Goal: Check status

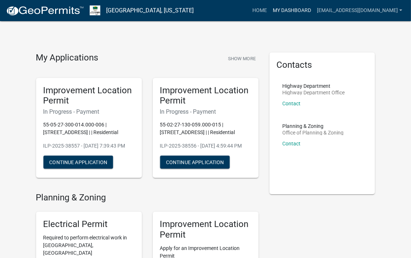
click at [299, 10] on link "My Dashboard" at bounding box center [292, 11] width 44 height 14
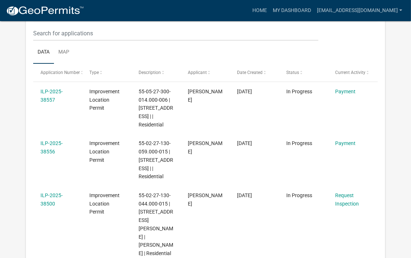
scroll to position [114, 0]
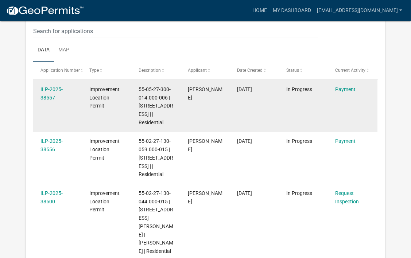
click at [147, 107] on span "55-05-27-300-014.000-006 | [STREET_ADDRESS] | | Residential" at bounding box center [156, 105] width 35 height 39
click at [52, 93] on div "ILP-2025-38557" at bounding box center [57, 93] width 35 height 17
click at [48, 96] on link "ILP-2025-38557" at bounding box center [51, 93] width 22 height 14
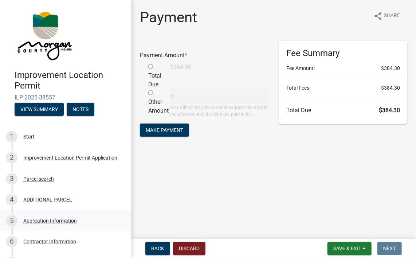
click at [53, 221] on div "Application Information" at bounding box center [50, 220] width 54 height 5
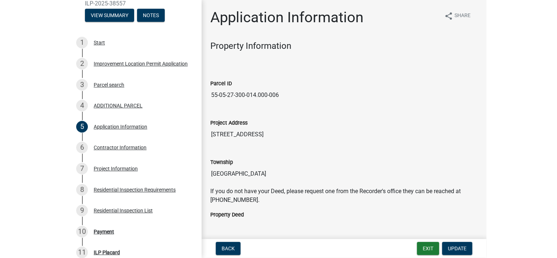
scroll to position [188, 0]
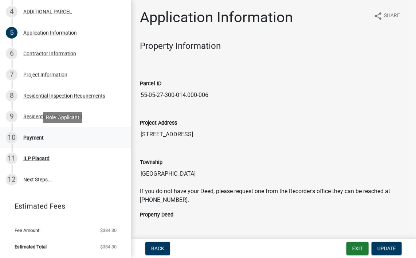
click at [34, 138] on div "Payment" at bounding box center [33, 137] width 20 height 5
